Goal: Information Seeking & Learning: Learn about a topic

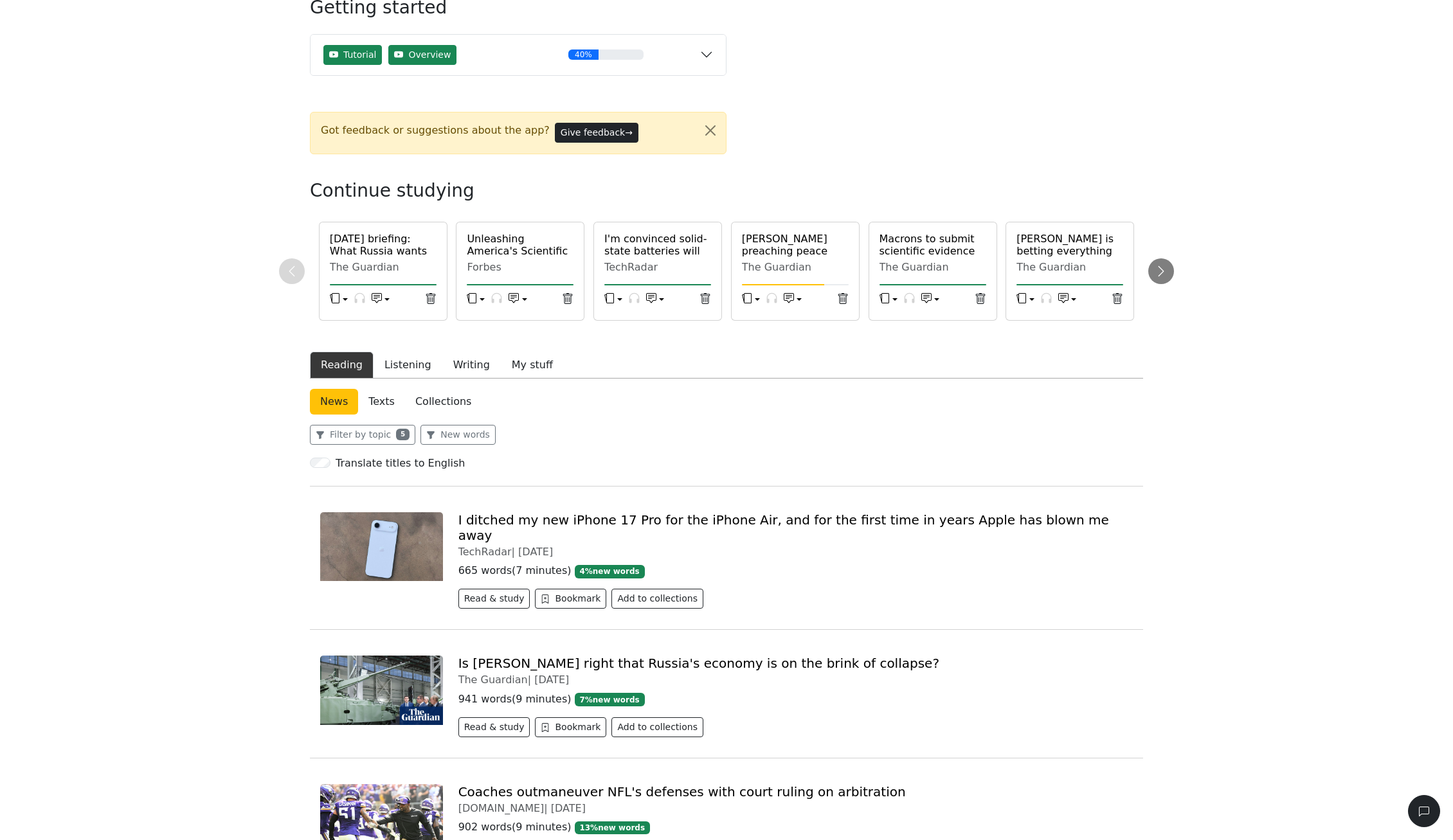
scroll to position [201, 0]
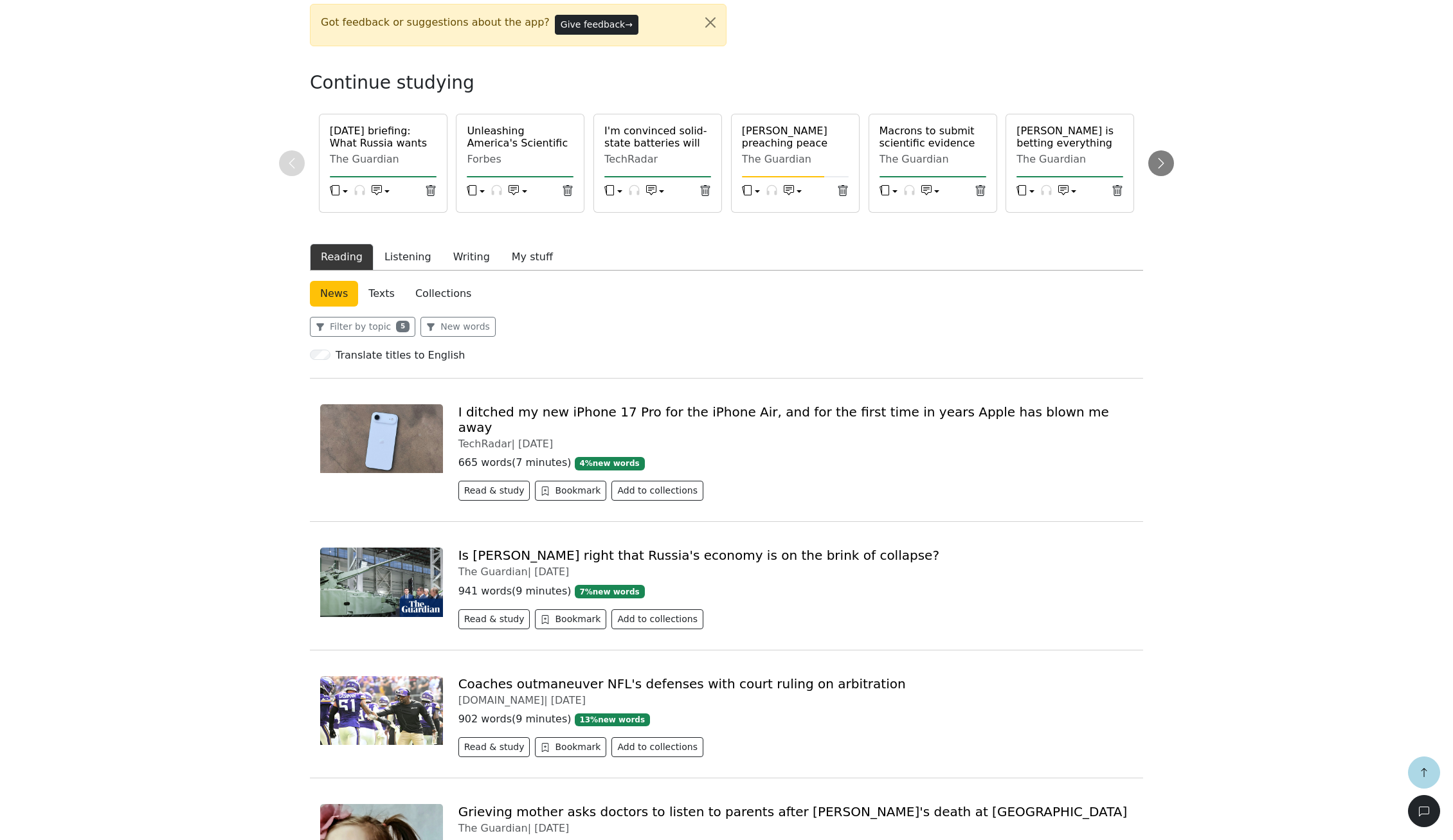
click at [856, 666] on div "Coaches outmaneuver NFL's defenses with court ruling on arbitration [DOMAIN_NAM…" at bounding box center [726, 719] width 833 height 106
click at [490, 481] on button "Read & study" at bounding box center [494, 490] width 72 height 20
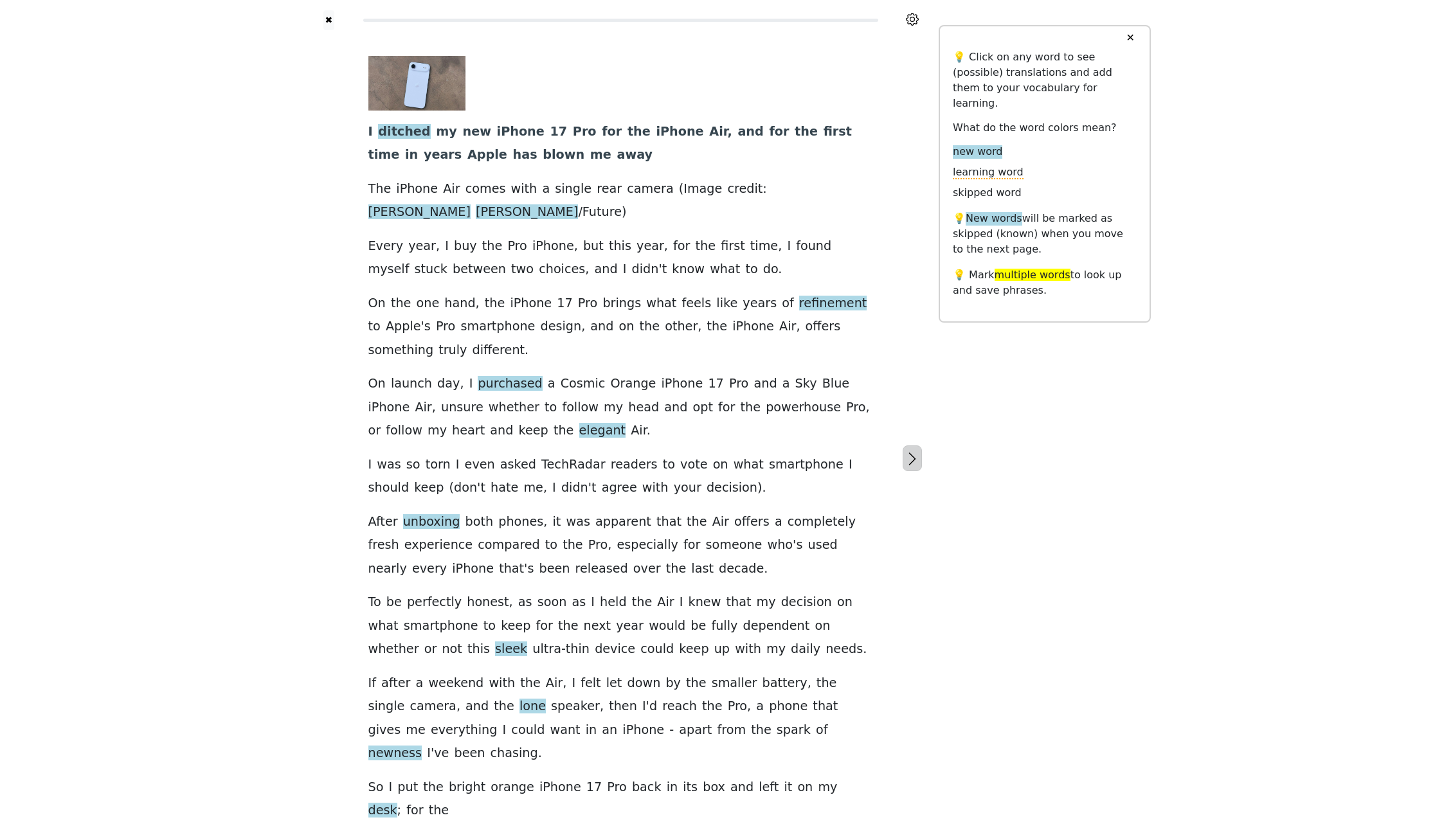
click at [905, 445] on button "button" at bounding box center [912, 458] width 19 height 26
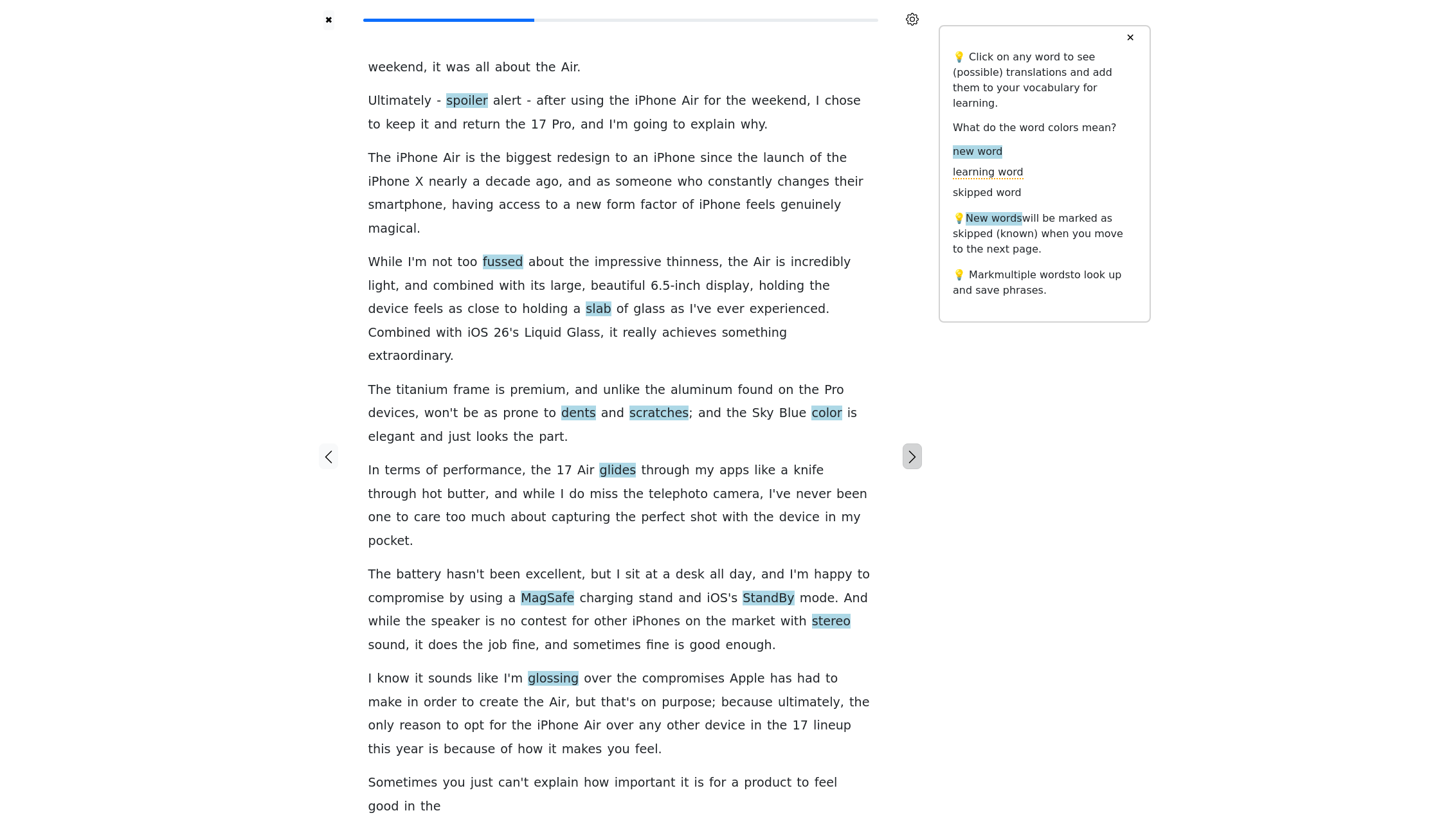
click at [915, 443] on button "button" at bounding box center [912, 456] width 19 height 26
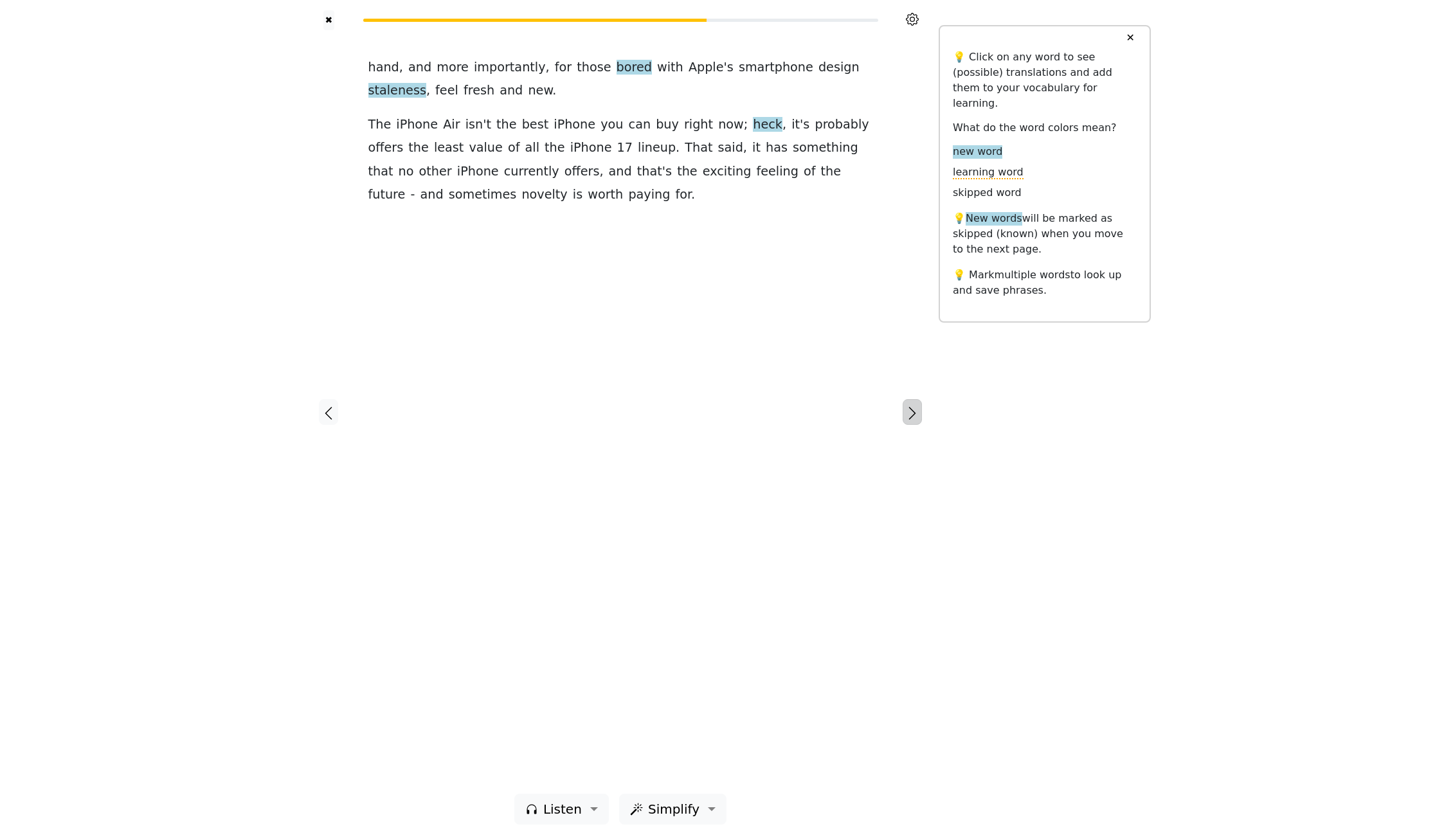
click at [911, 405] on button "button" at bounding box center [912, 412] width 19 height 26
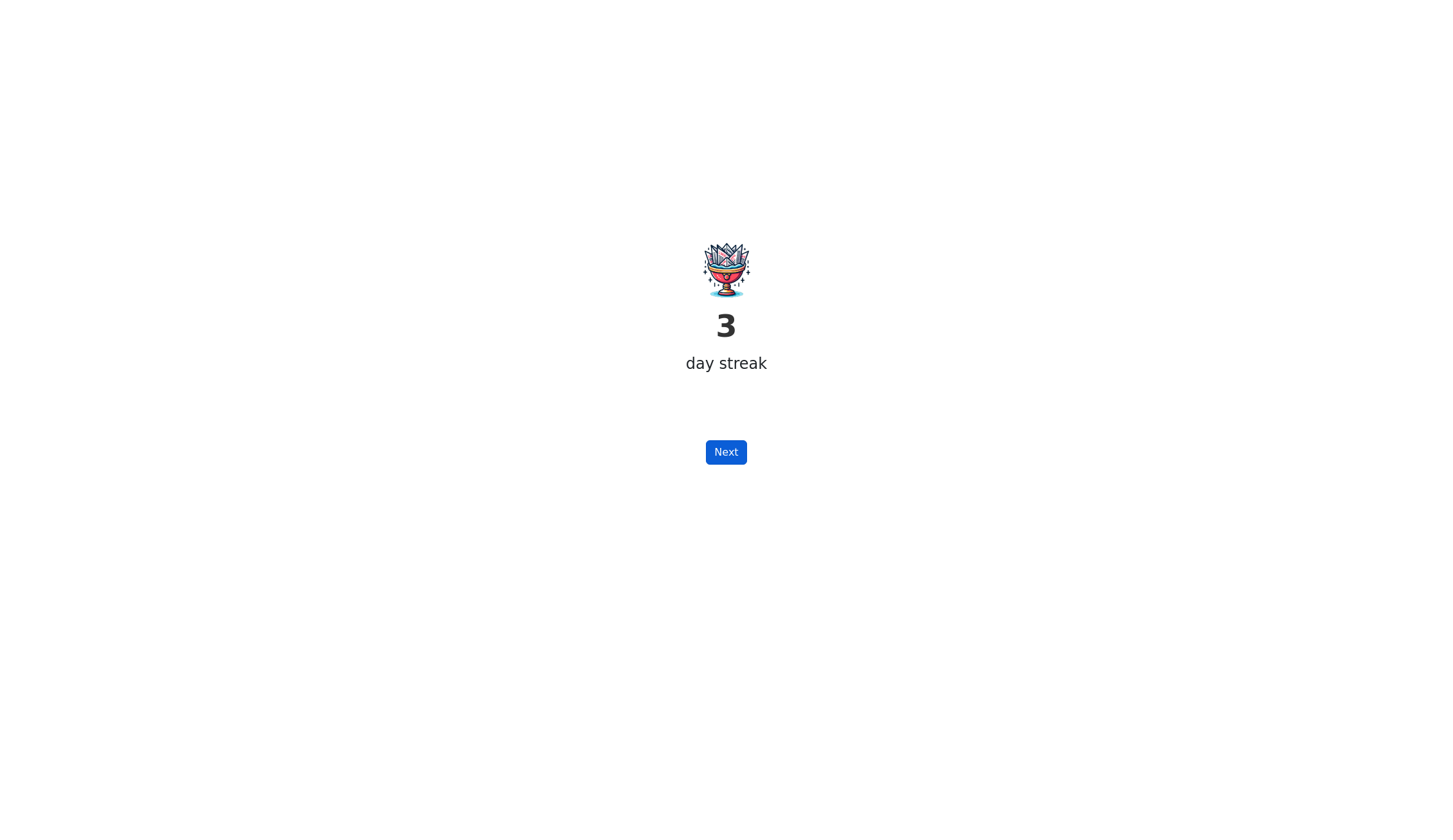
click at [729, 454] on button "Next" at bounding box center [726, 453] width 41 height 24
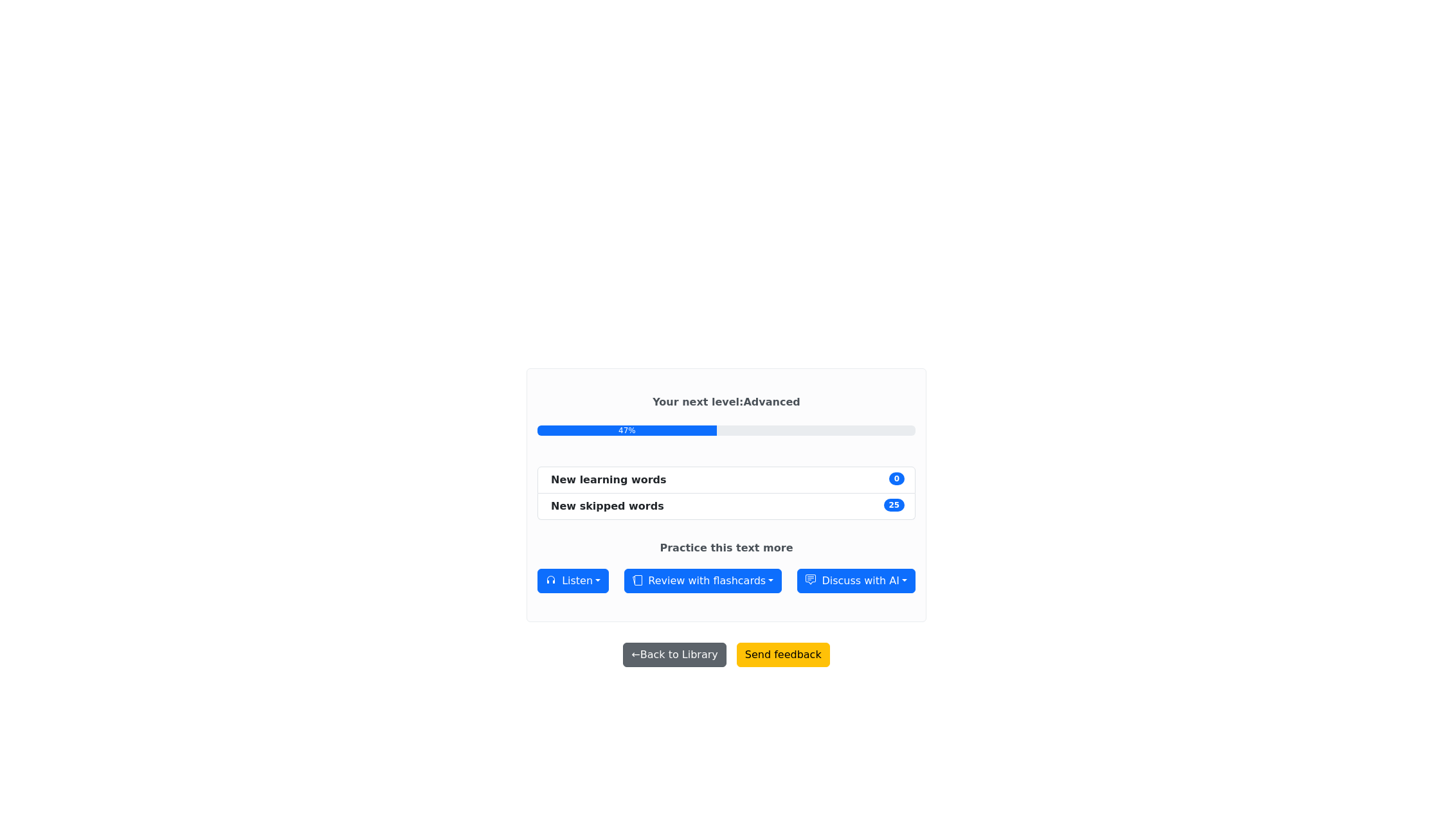
click at [675, 649] on button "← Back to Library" at bounding box center [675, 655] width 103 height 24
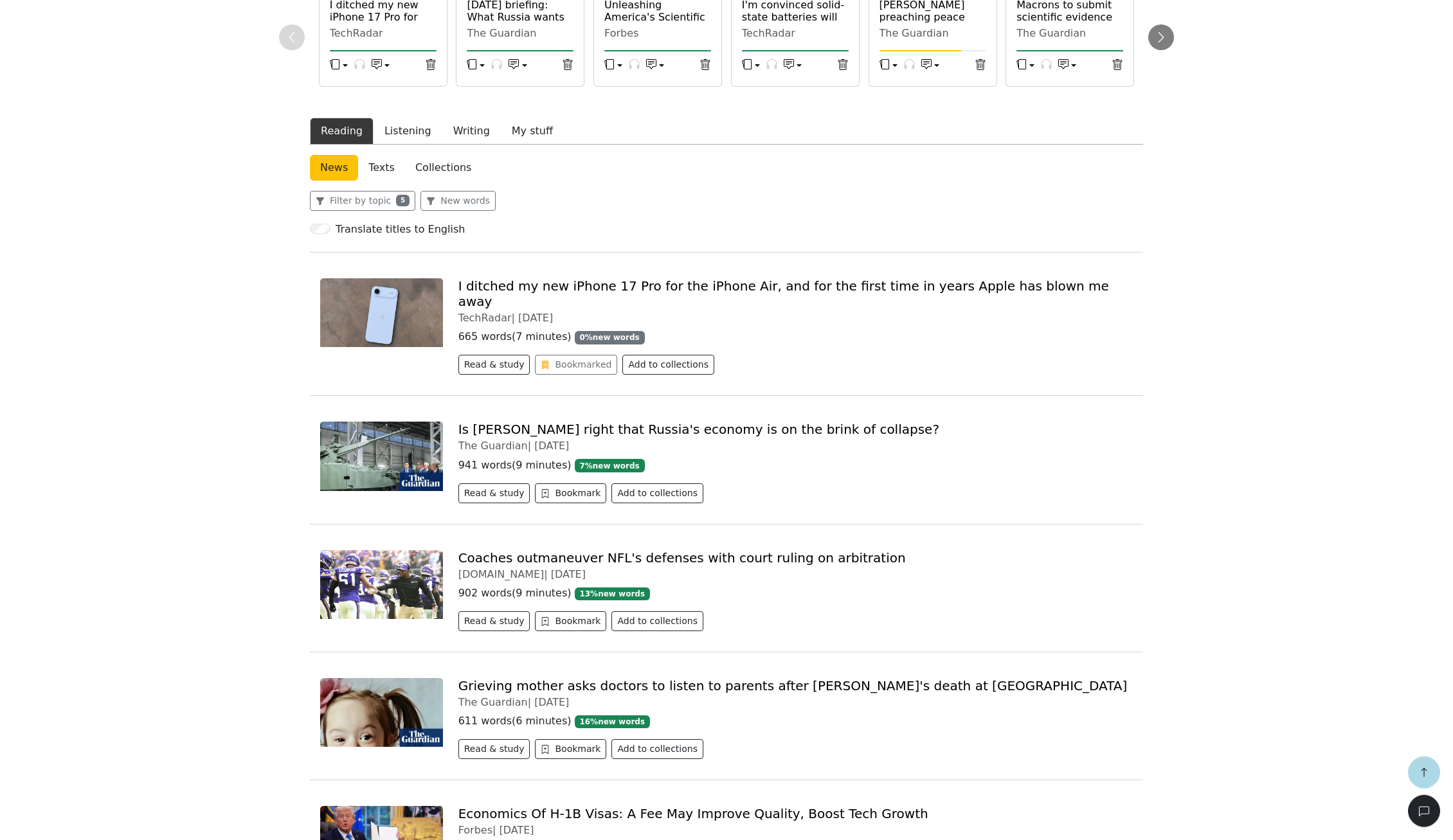
scroll to position [401, 0]
